Goal: Task Accomplishment & Management: Manage account settings

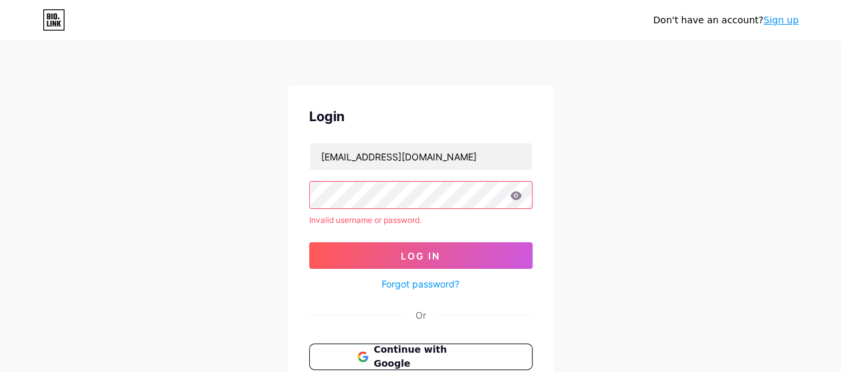
click at [513, 196] on icon at bounding box center [515, 195] width 11 height 9
click at [514, 196] on icon at bounding box center [516, 195] width 12 height 9
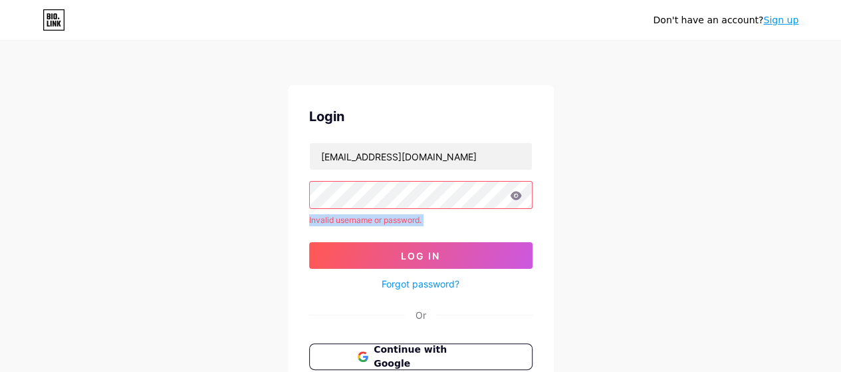
click at [514, 196] on icon at bounding box center [516, 195] width 12 height 9
click at [515, 196] on icon at bounding box center [516, 195] width 12 height 9
click at [536, 190] on div "Login [EMAIL_ADDRESS][DOMAIN_NAME] Invalid username or password. Log In Forgot …" at bounding box center [421, 275] width 266 height 380
click at [617, 150] on div "Don't have an account? Sign up Login [EMAIL_ADDRESS][DOMAIN_NAME] Invalid usern…" at bounding box center [420, 254] width 841 height 508
